Goal: Find contact information: Find contact information

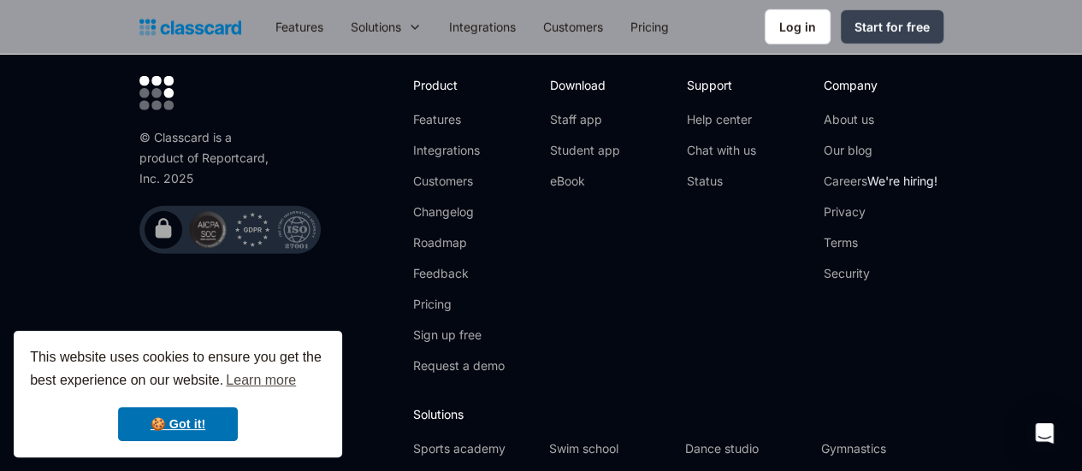
scroll to position [5810, 0]
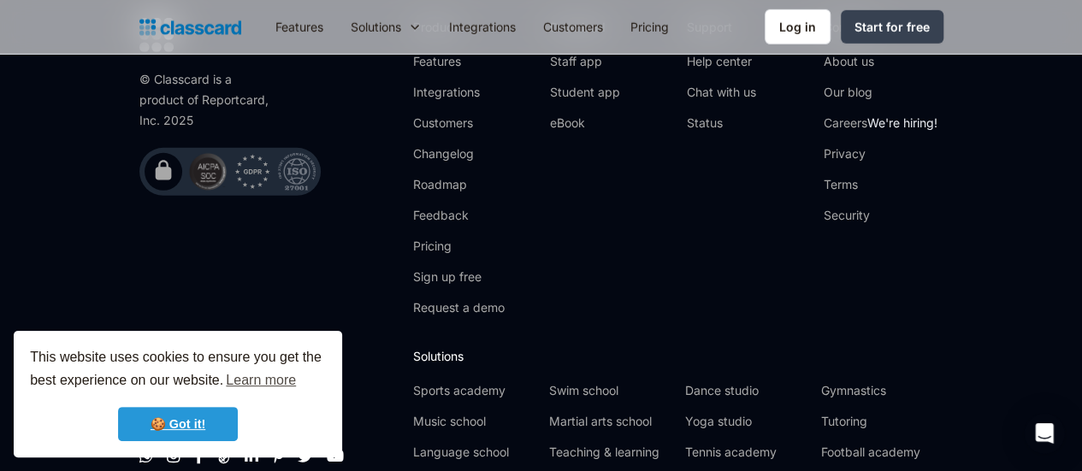
click at [204, 410] on link "🍪 Got it!" at bounding box center [178, 424] width 120 height 34
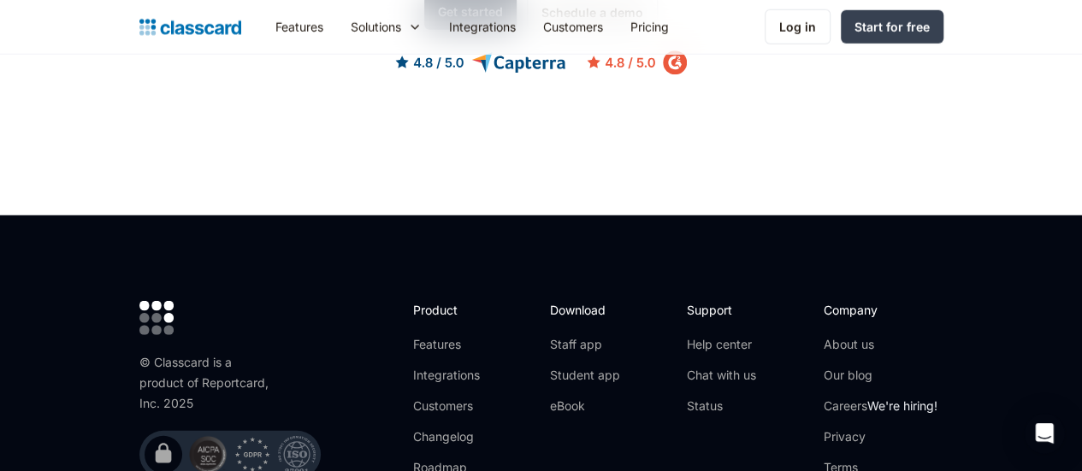
scroll to position [5554, 0]
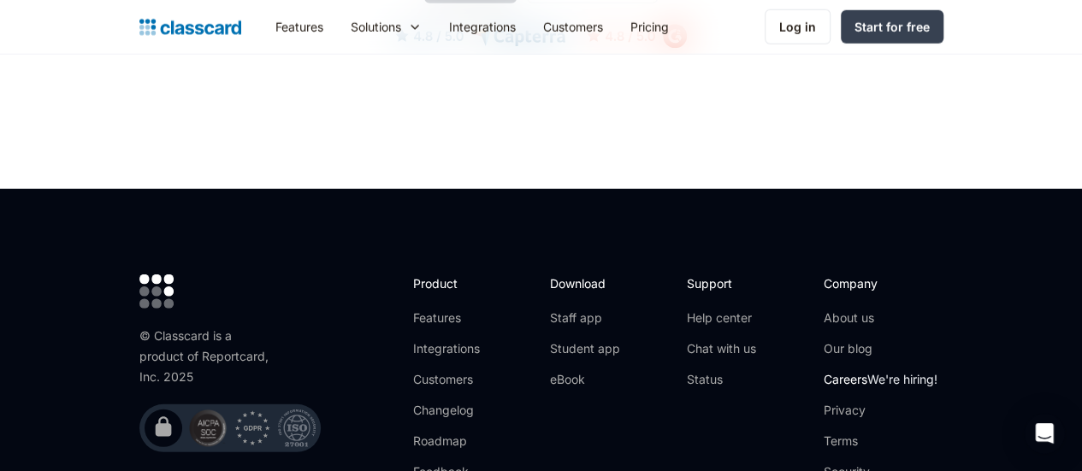
click at [930, 371] on link "Careers We're hiring!" at bounding box center [881, 379] width 114 height 17
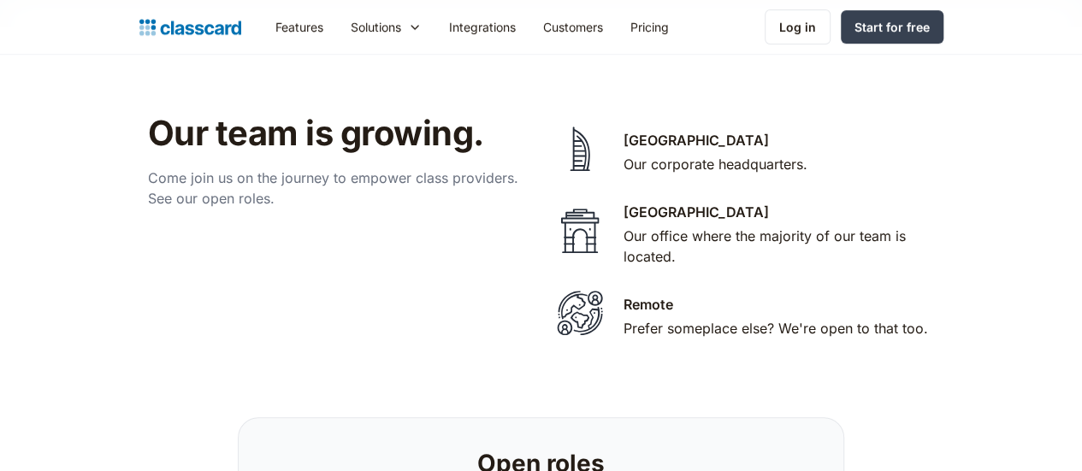
scroll to position [3751, 0]
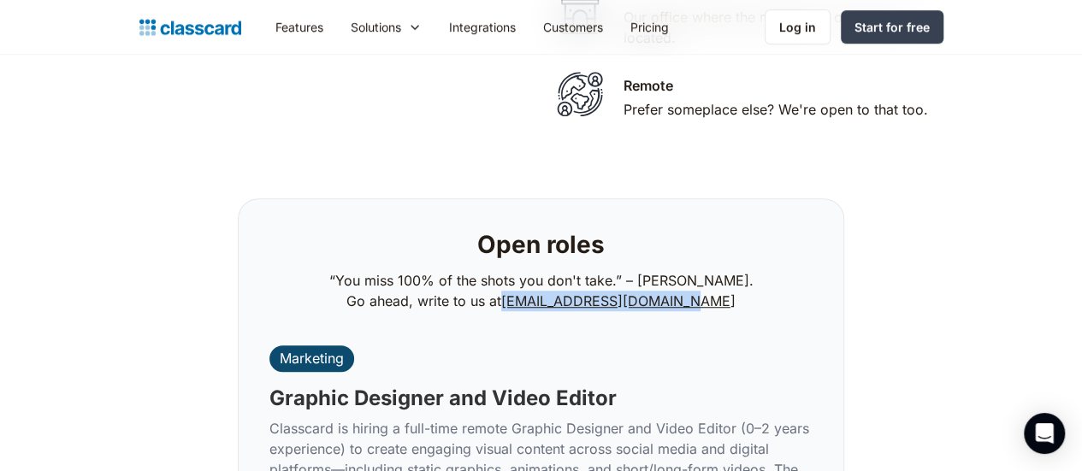
drag, startPoint x: 727, startPoint y: 127, endPoint x: 529, endPoint y: 138, distance: 197.8
click at [529, 270] on p "“You miss 100% of the shots you don't take.” – Wayne Gretzk. Go ahead, write to…" at bounding box center [541, 290] width 424 height 41
copy link "careers@classcardapp.com"
